Goal: Task Accomplishment & Management: Use online tool/utility

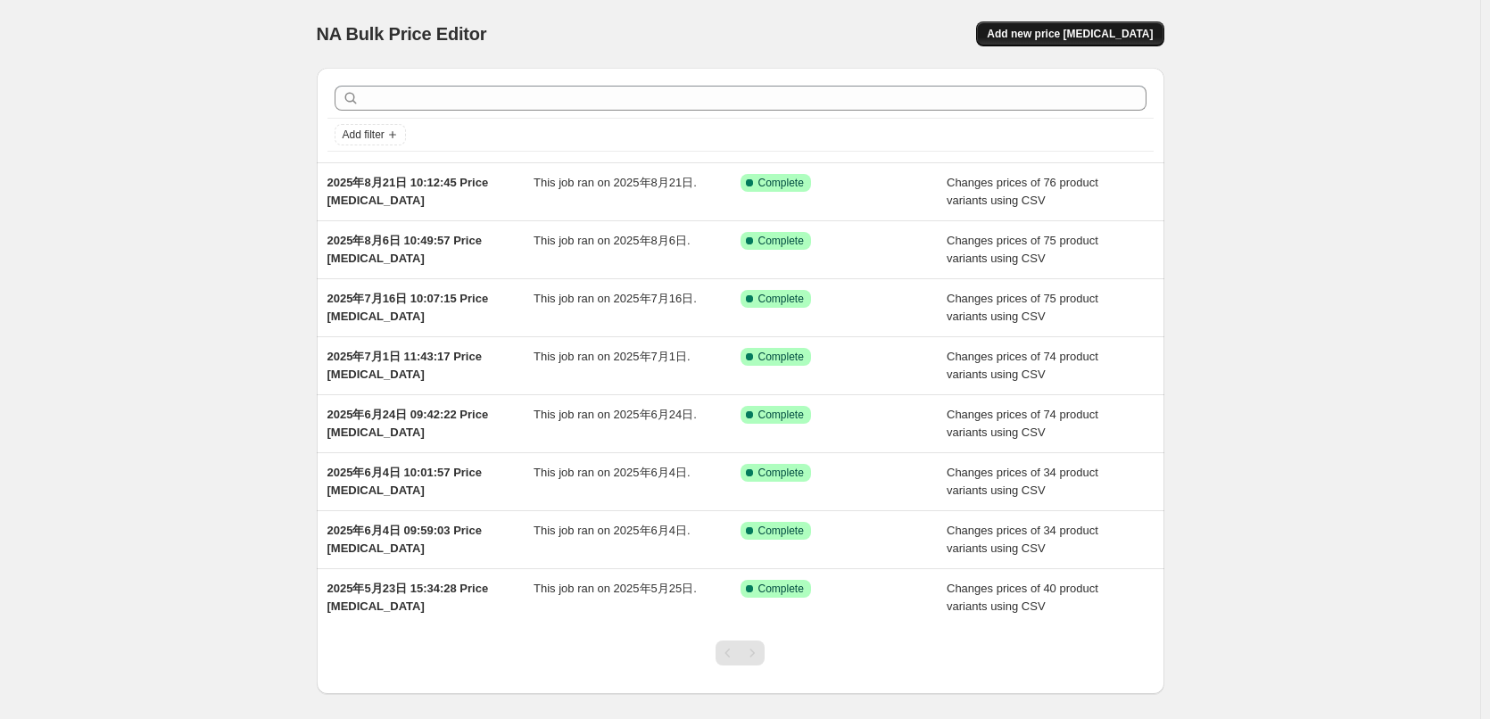
click at [1048, 36] on span "Add new price [MEDICAL_DATA]" at bounding box center [1070, 34] width 166 height 14
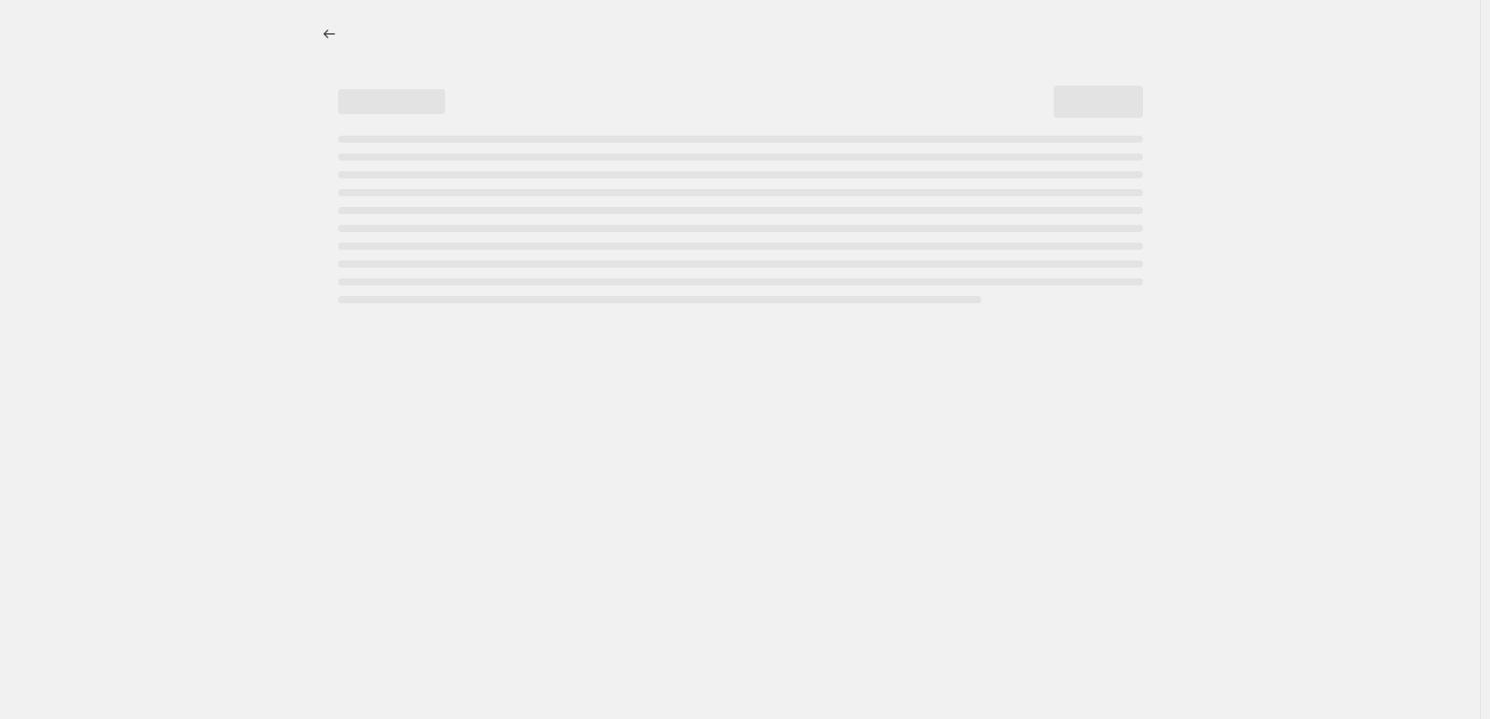
select select "percentage"
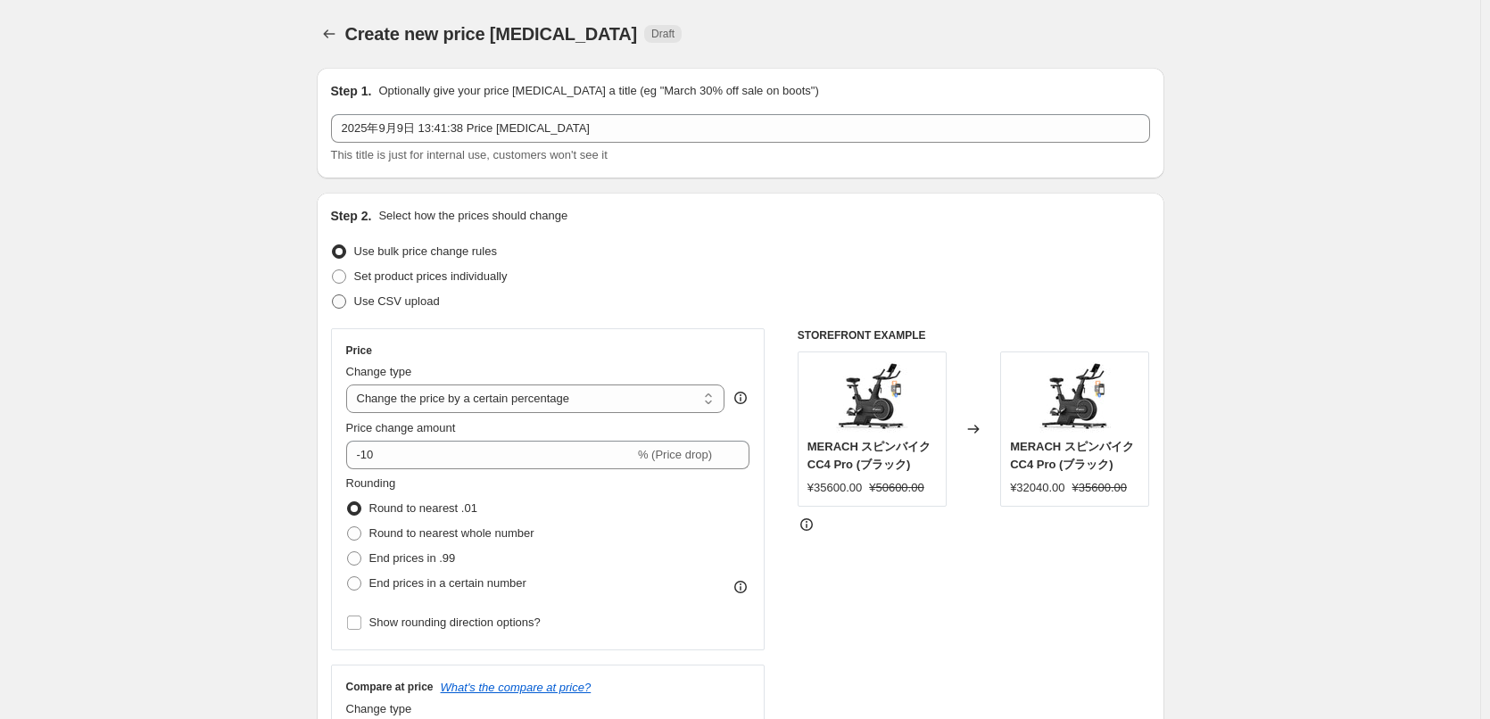
click at [369, 299] on span "Use CSV upload" at bounding box center [397, 300] width 86 height 13
click at [333, 295] on input "Use CSV upload" at bounding box center [332, 294] width 1 height 1
radio input "true"
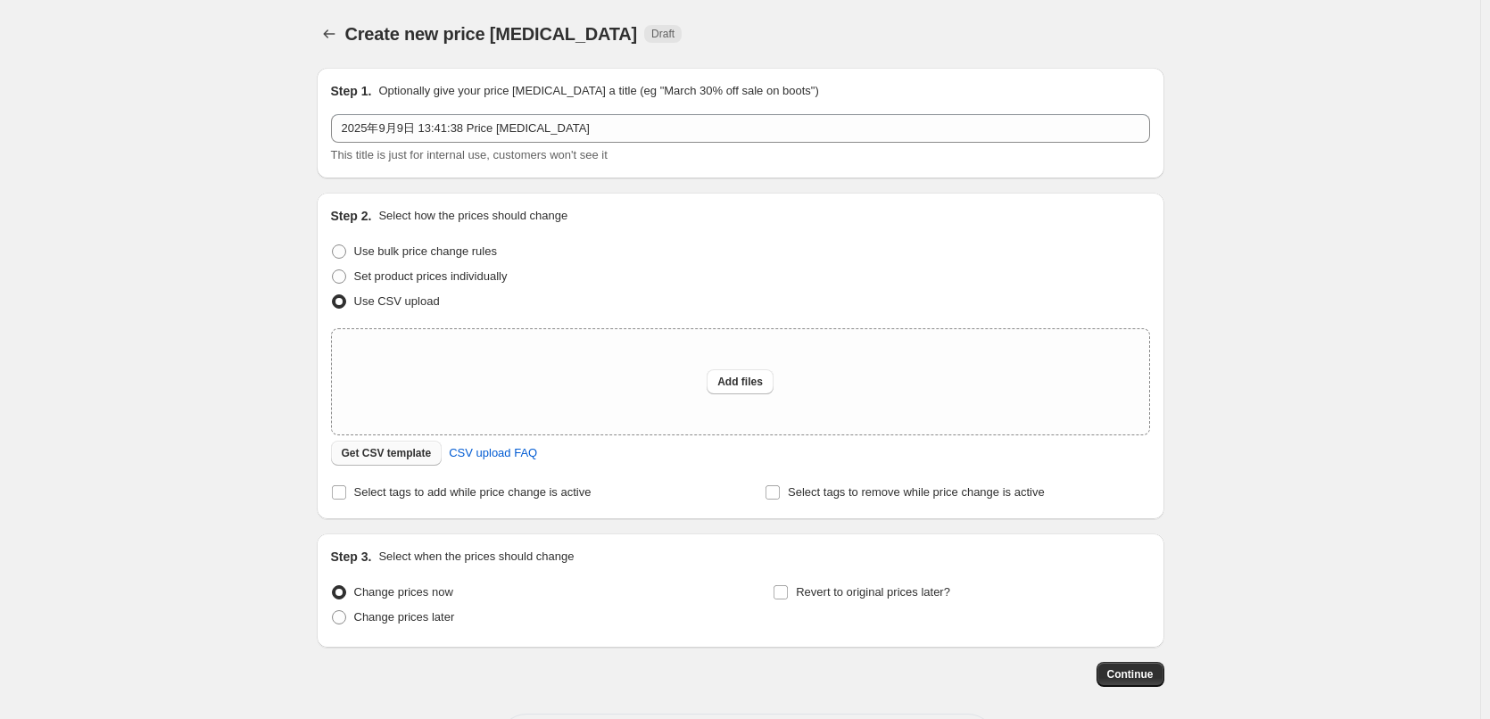
click at [392, 456] on span "Get CSV template" at bounding box center [387, 453] width 90 height 14
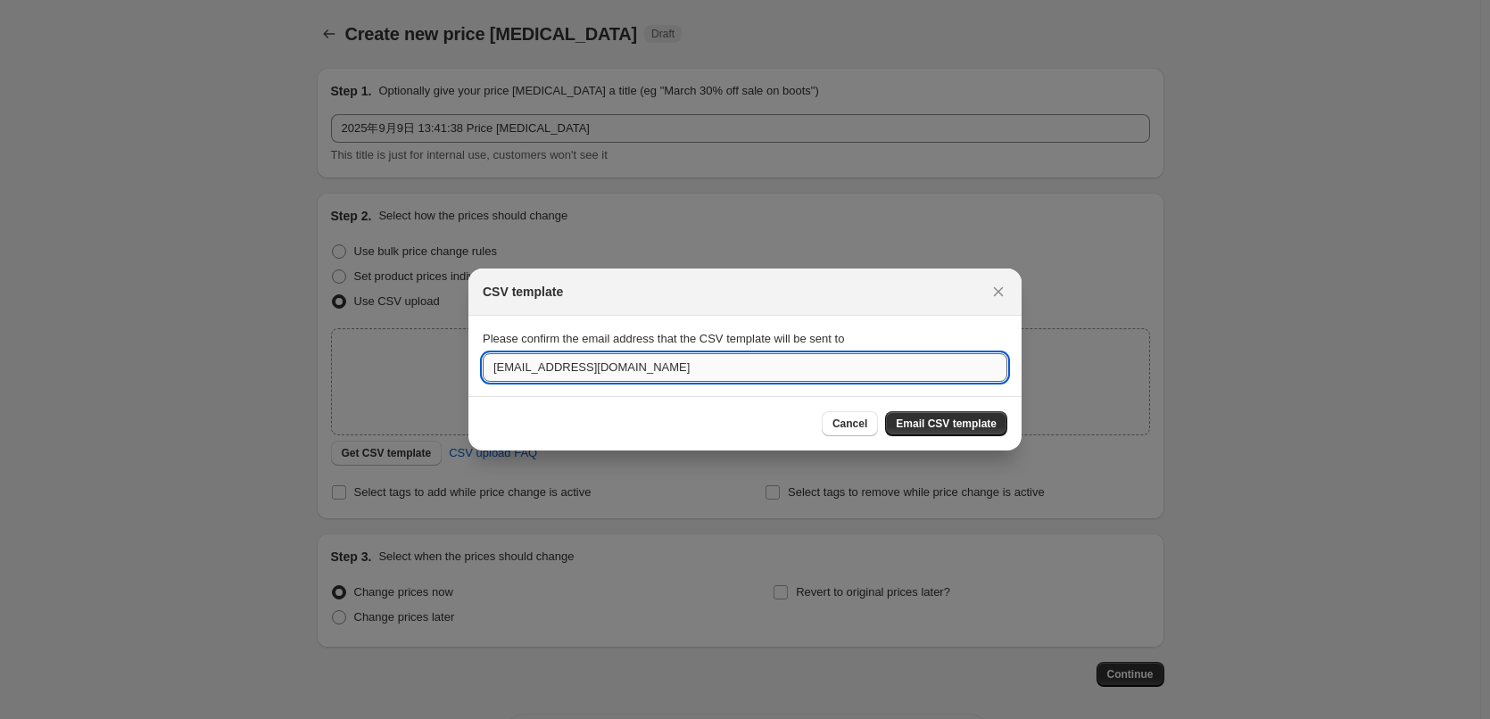
click at [698, 376] on input "info@merach.jp" at bounding box center [745, 367] width 525 height 29
paste input "huangziya@merach.com"
type input "huangziya@merach.com"
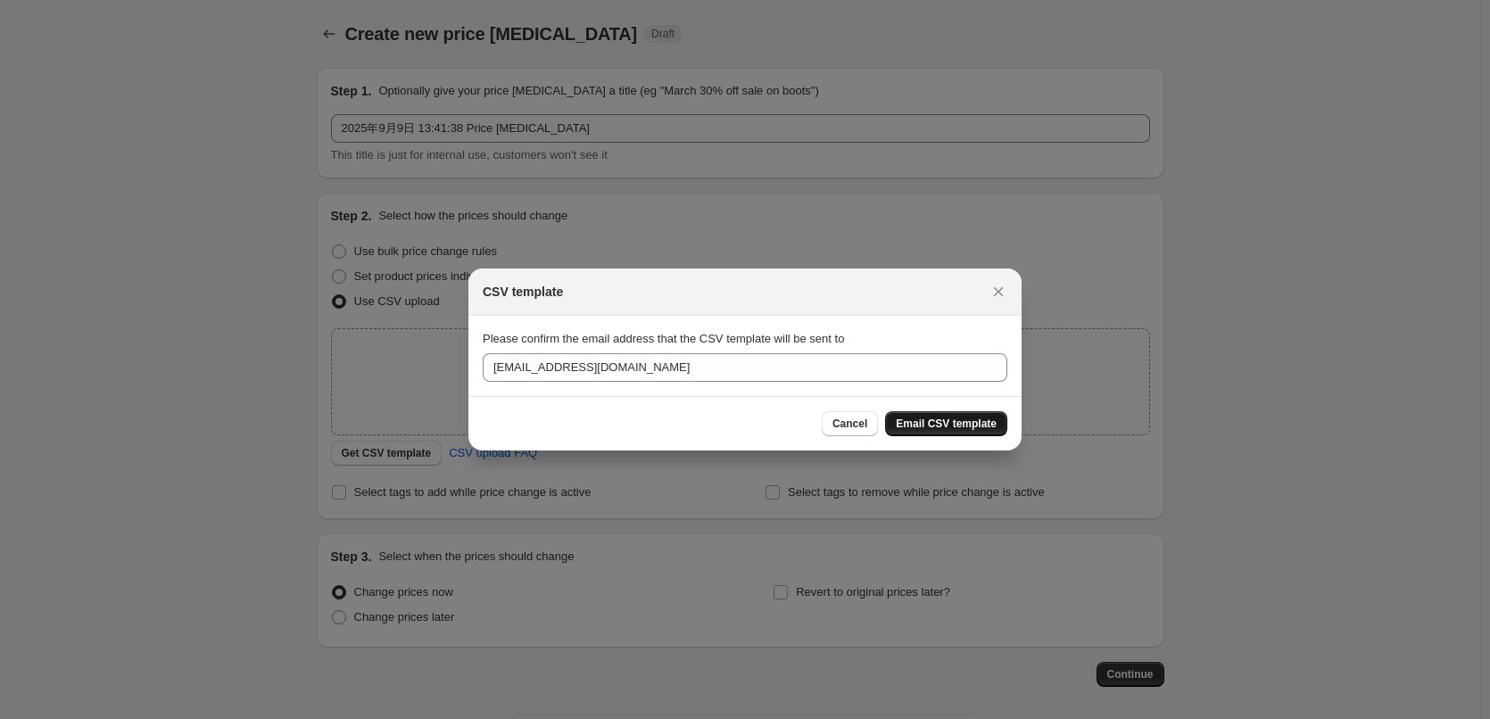
click at [998, 430] on button "Email CSV template" at bounding box center [946, 423] width 122 height 25
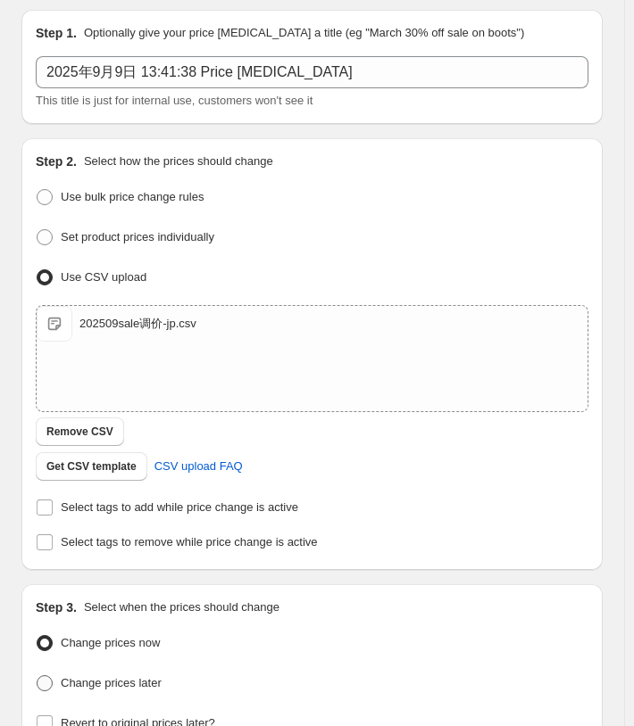
scroll to position [249, 0]
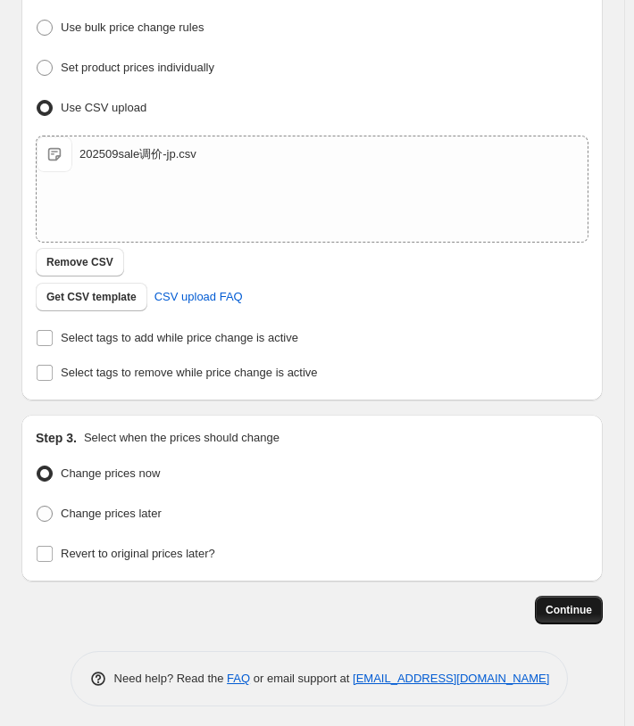
click at [574, 603] on span "Continue" at bounding box center [568, 610] width 46 height 14
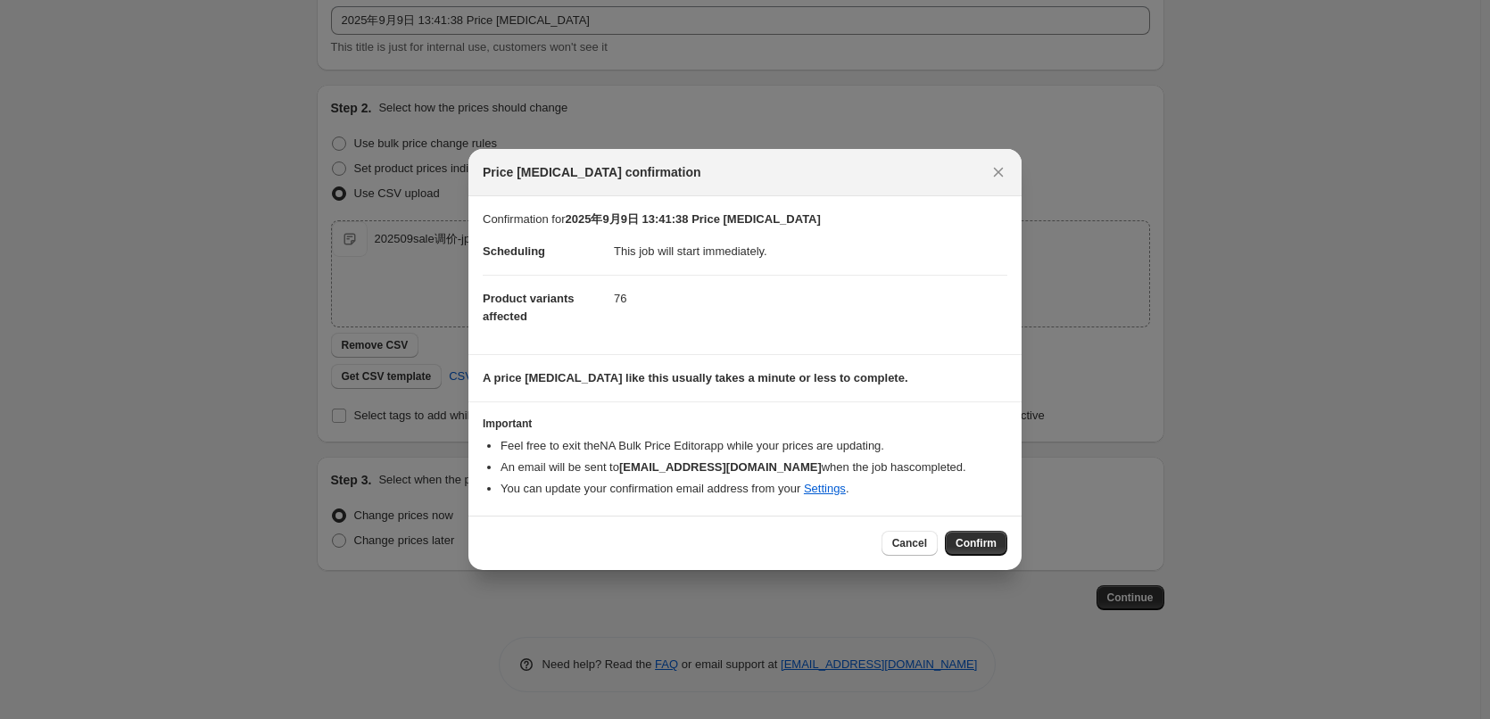
scroll to position [108, 0]
click at [969, 543] on span "Confirm" at bounding box center [976, 543] width 41 height 14
